Goal: Information Seeking & Learning: Find specific page/section

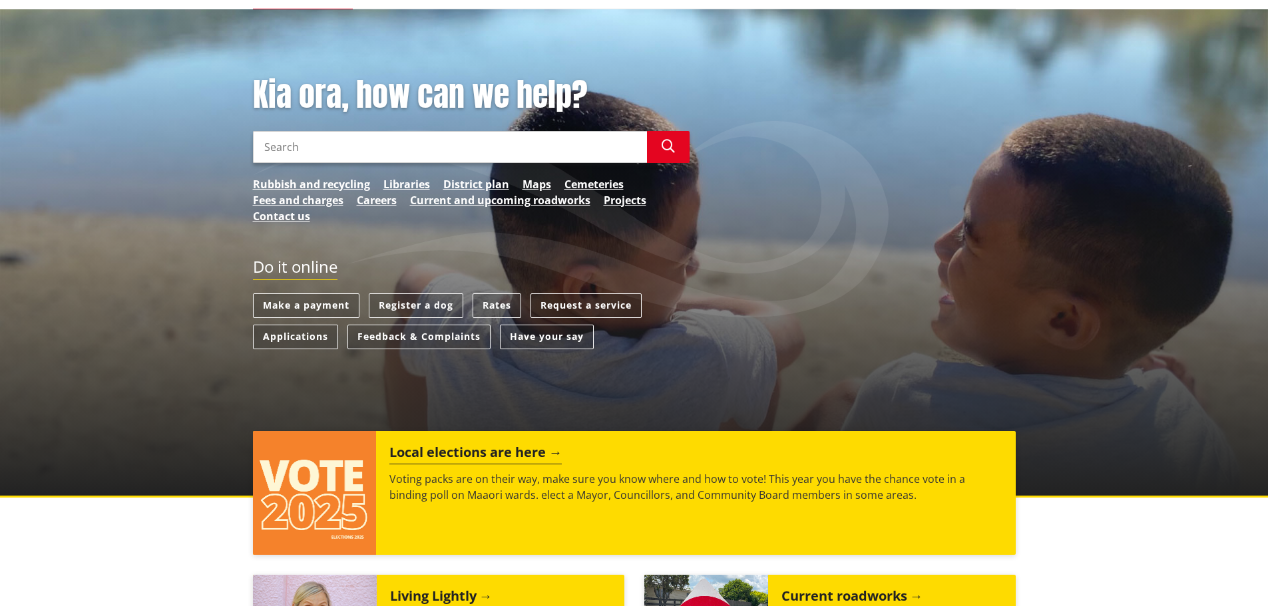
scroll to position [133, 0]
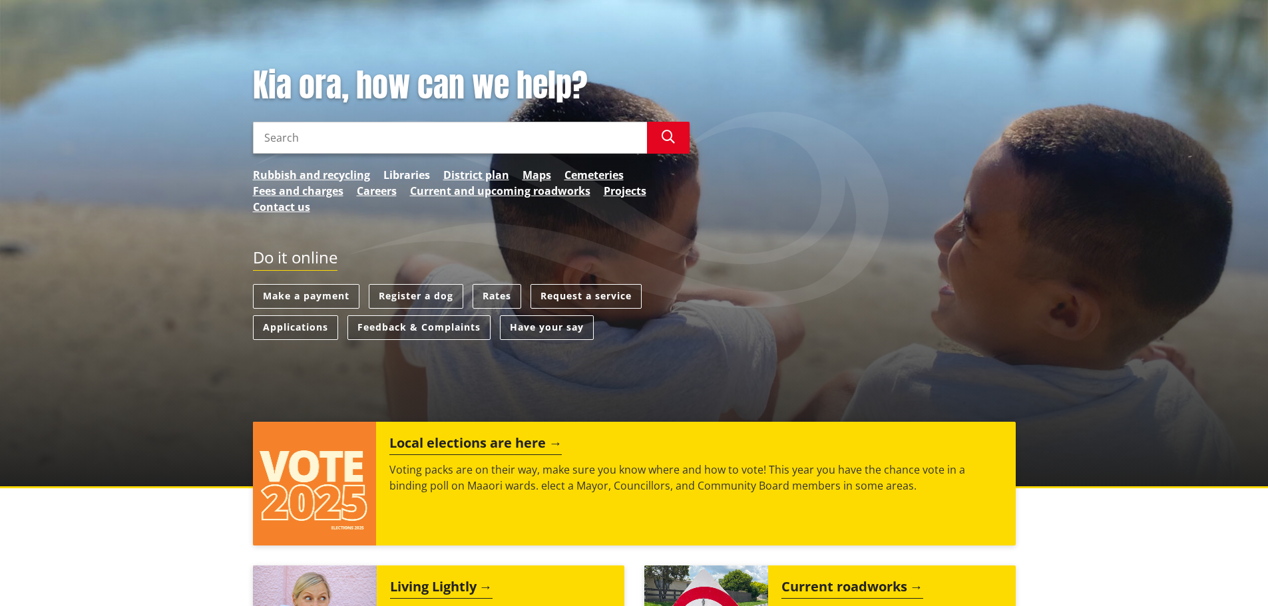
click at [419, 175] on link "Libraries" at bounding box center [406, 175] width 47 height 16
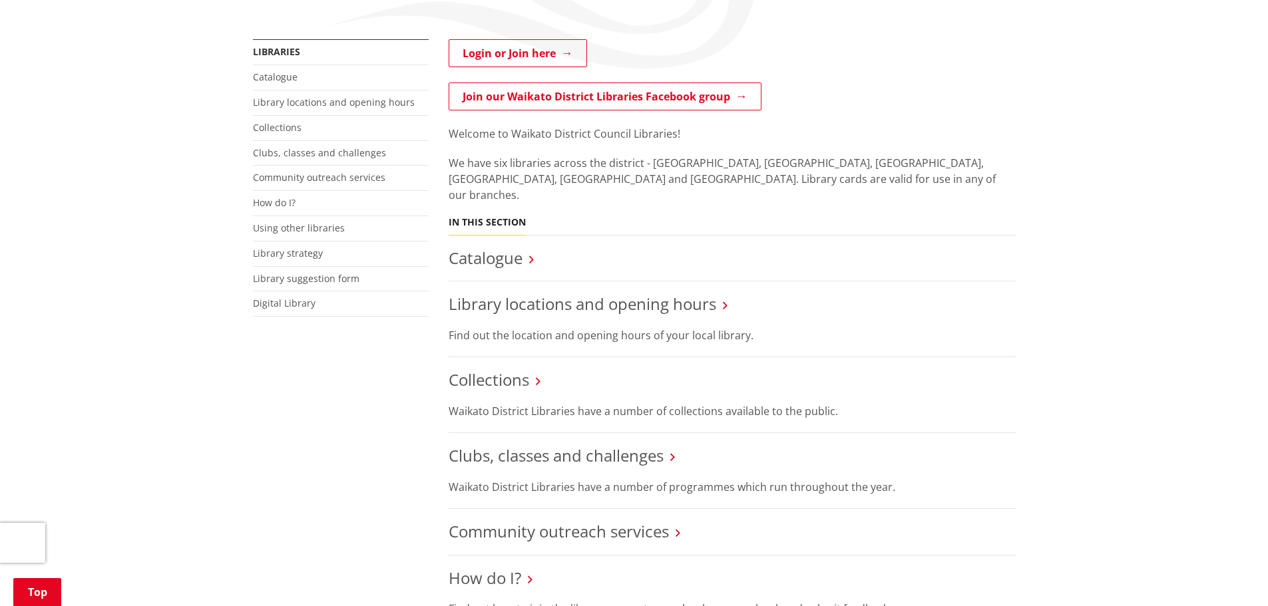
scroll to position [200, 0]
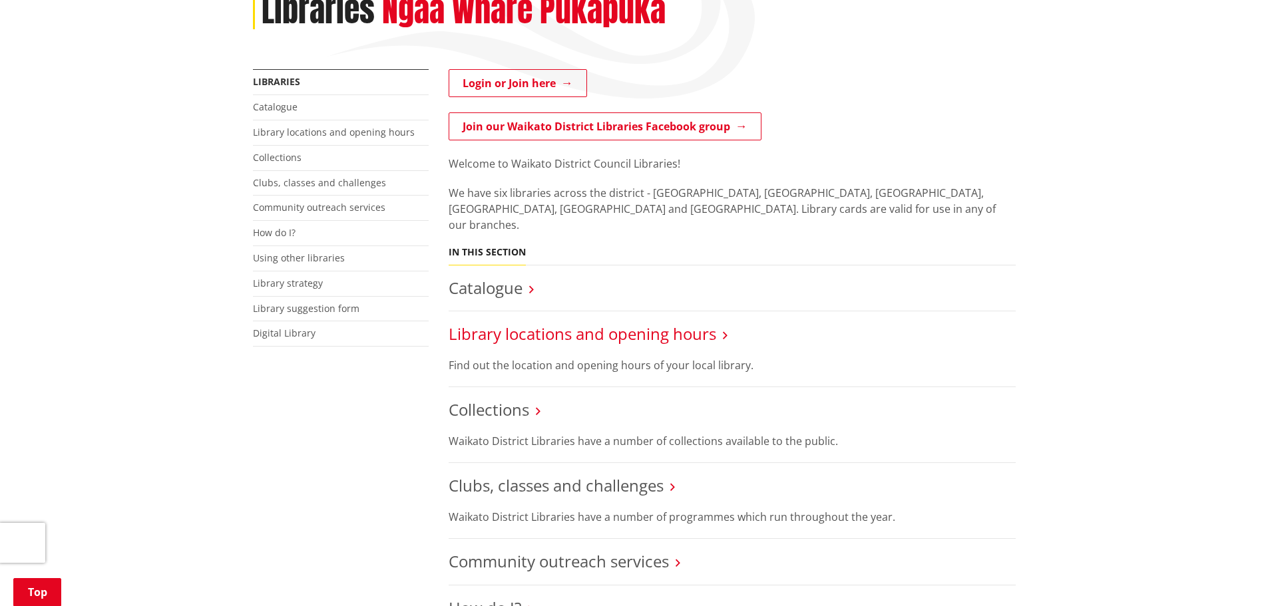
click at [563, 323] on link "Library locations and opening hours" at bounding box center [583, 334] width 268 height 22
